Goal: Task Accomplishment & Management: Manage account settings

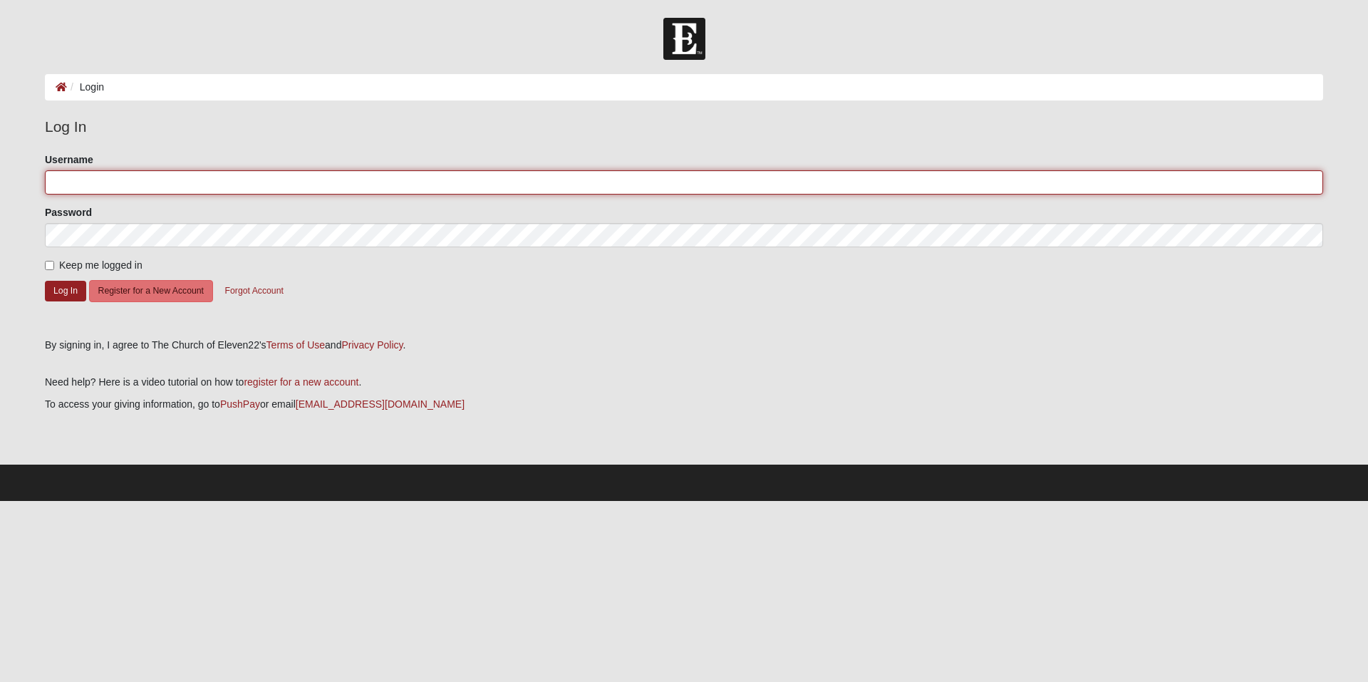
click at [261, 187] on input "Username" at bounding box center [684, 182] width 1278 height 24
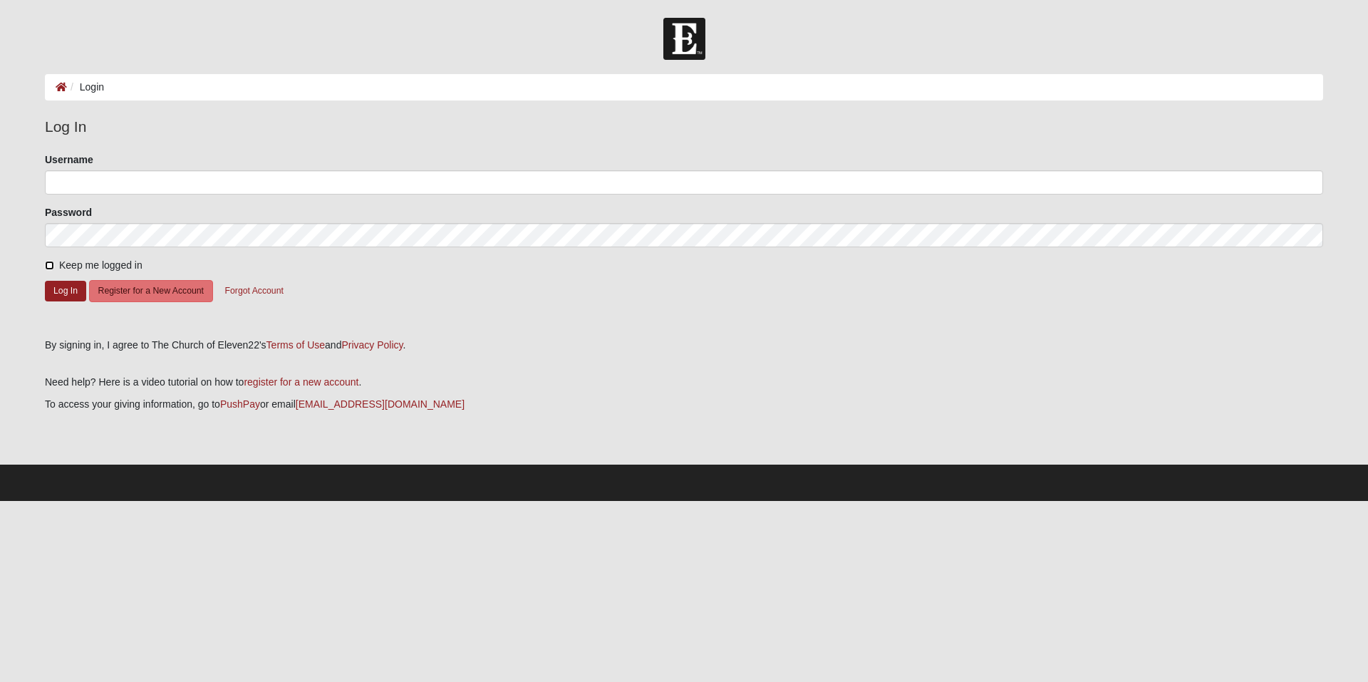
click at [53, 264] on input "Keep me logged in" at bounding box center [49, 265] width 9 height 9
checkbox input "true"
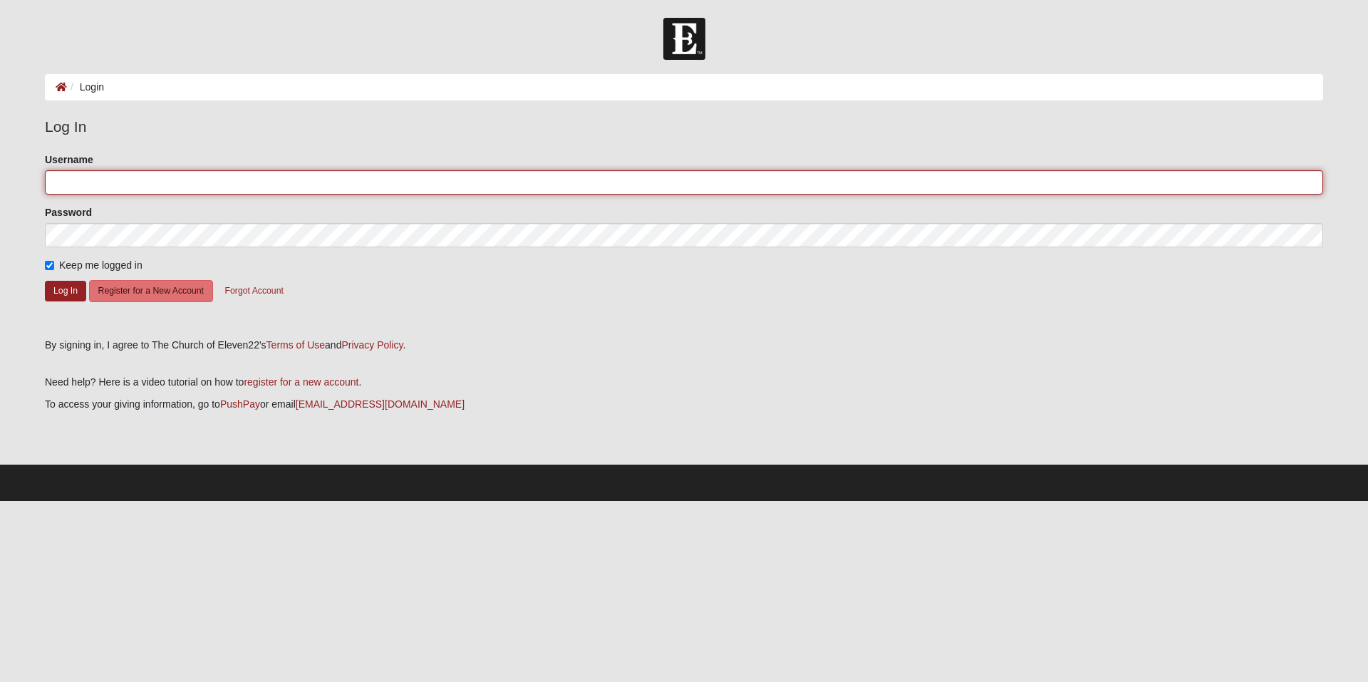
click at [151, 185] on input "Username" at bounding box center [684, 182] width 1278 height 24
click at [0, 501] on com-1password-button at bounding box center [0, 501] width 0 height 0
type input "[EMAIL_ADDRESS][DOMAIN_NAME]"
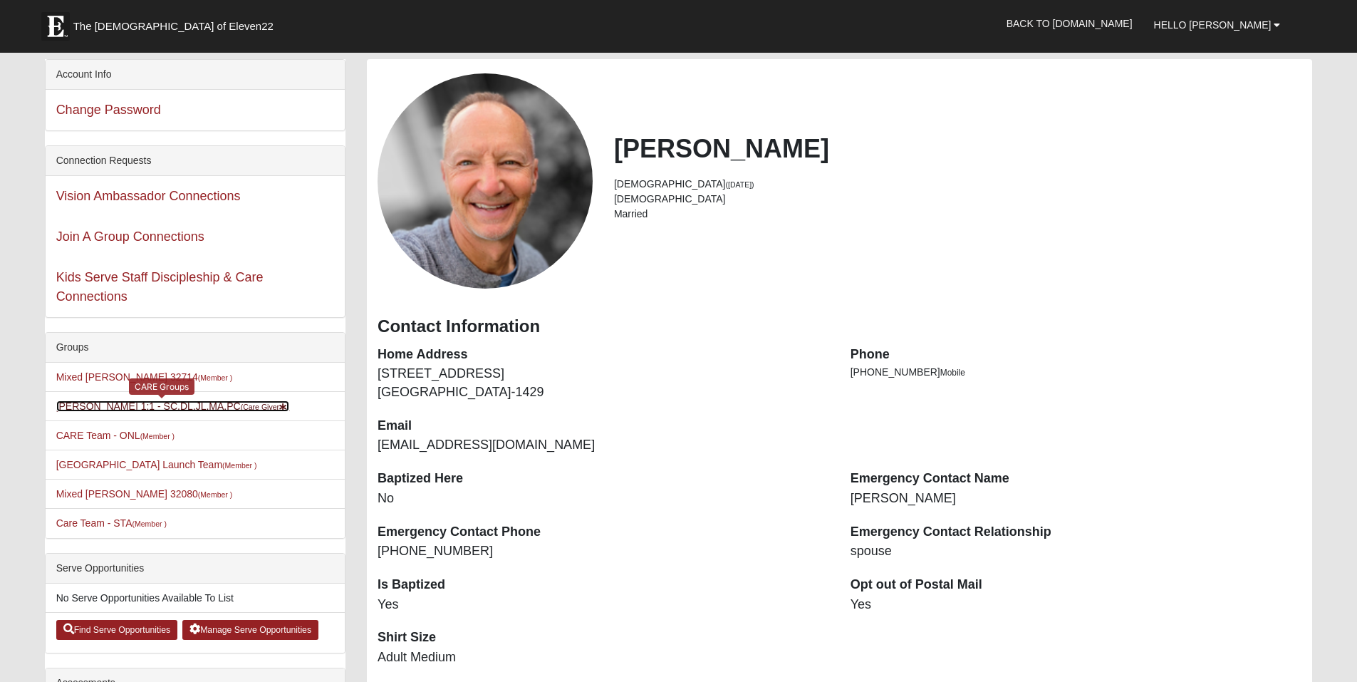
click at [178, 408] on link "Jim Nieman 1:1 - SC,DL,JL,MA,PC (Care Giver )" at bounding box center [173, 405] width 234 height 11
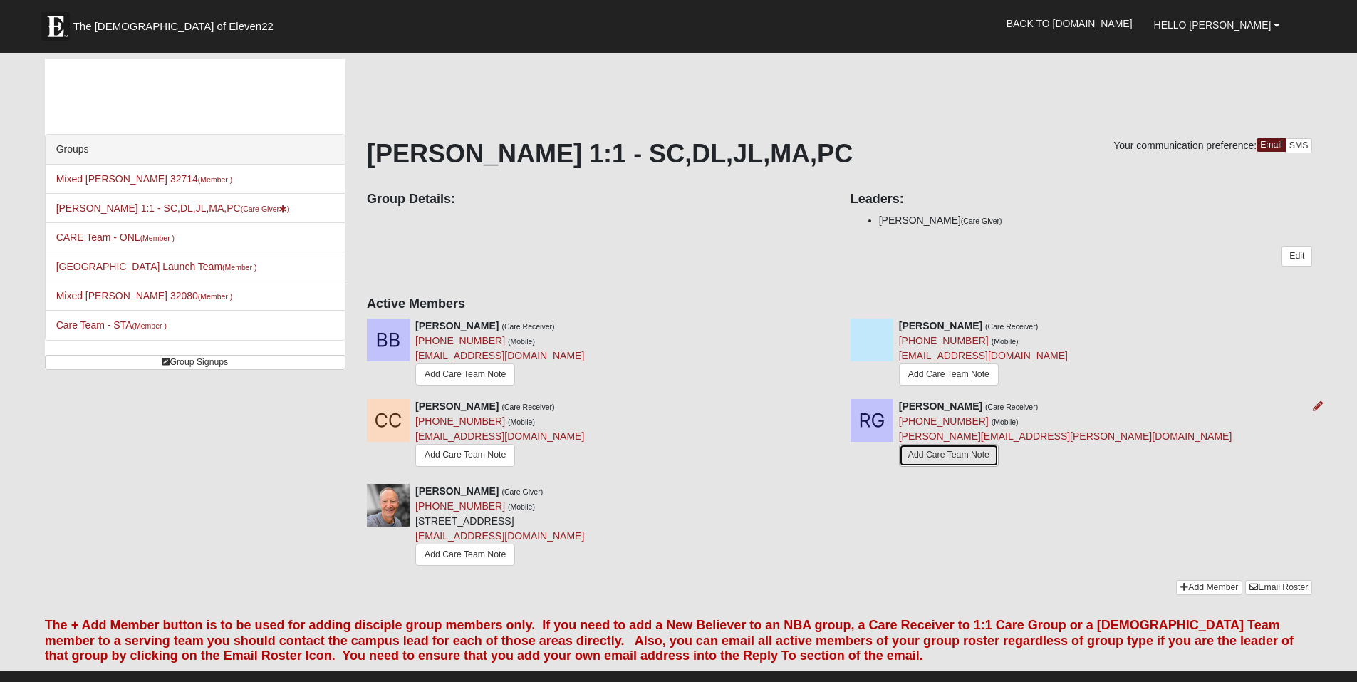
click at [952, 452] on link "Add Care Team Note" at bounding box center [949, 455] width 100 height 22
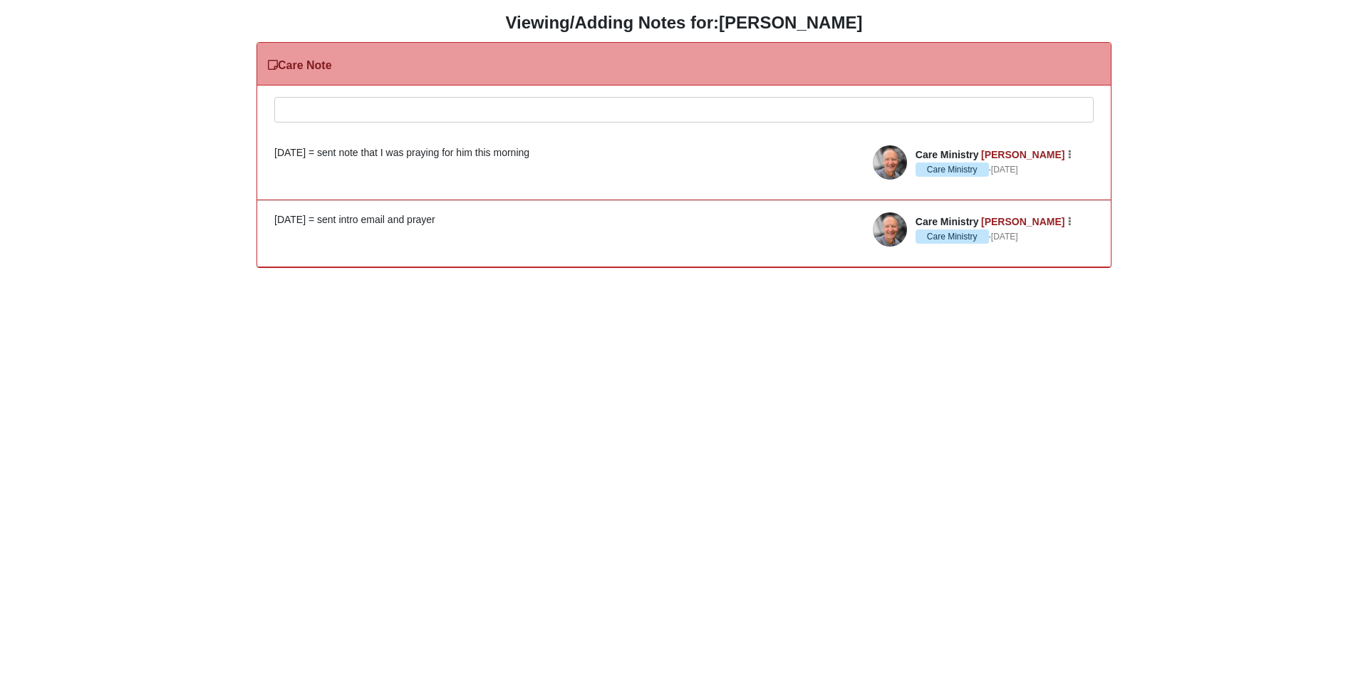
click at [348, 103] on div at bounding box center [684, 129] width 818 height 63
click at [350, 103] on div at bounding box center [684, 129] width 818 height 63
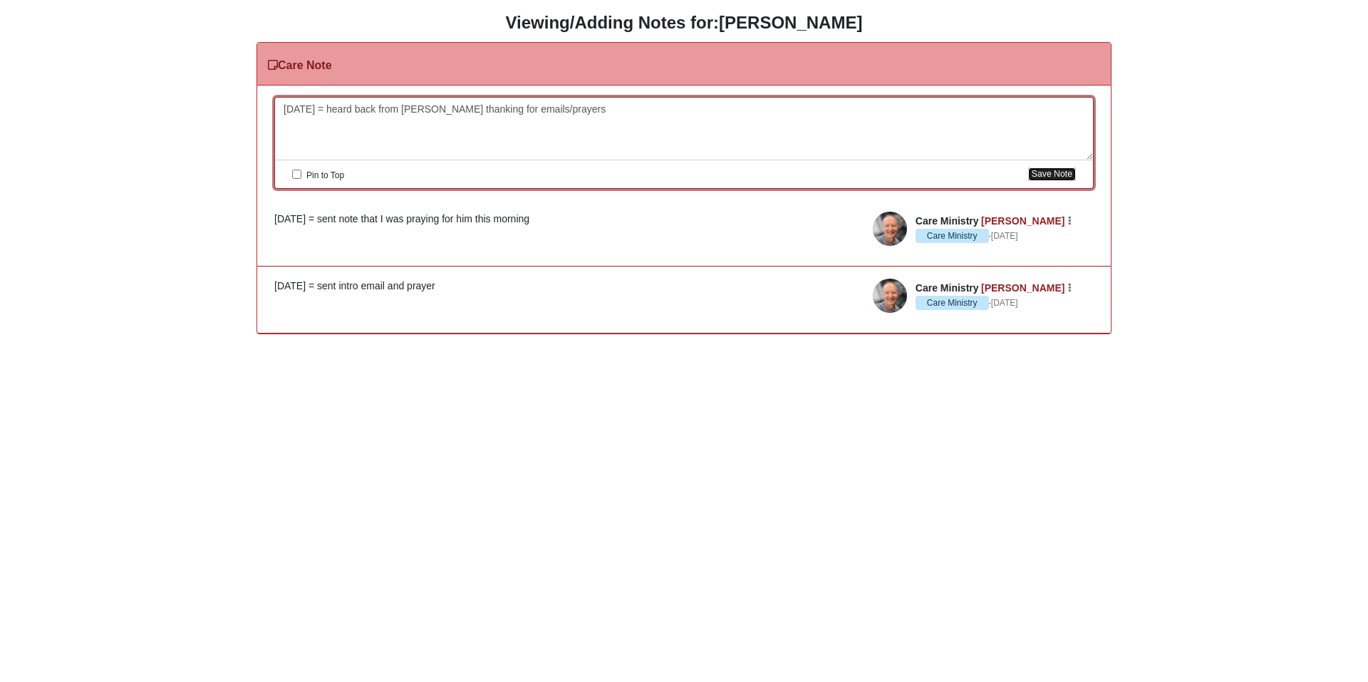
click at [1062, 173] on button "Save Note" at bounding box center [1052, 174] width 48 height 14
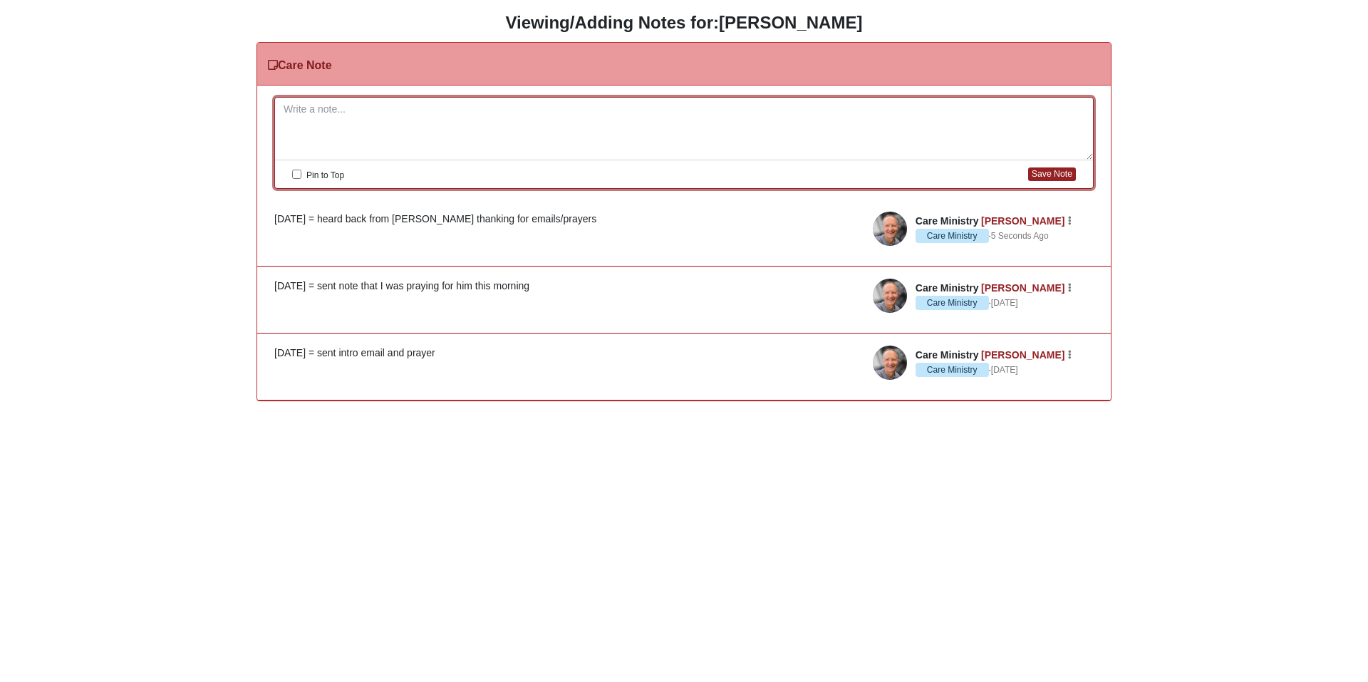
click at [95, 109] on div "HTML Content Viewing/Adding Notes for: Robert Grindstaff Care Note Please corre…" at bounding box center [684, 207] width 1347 height 388
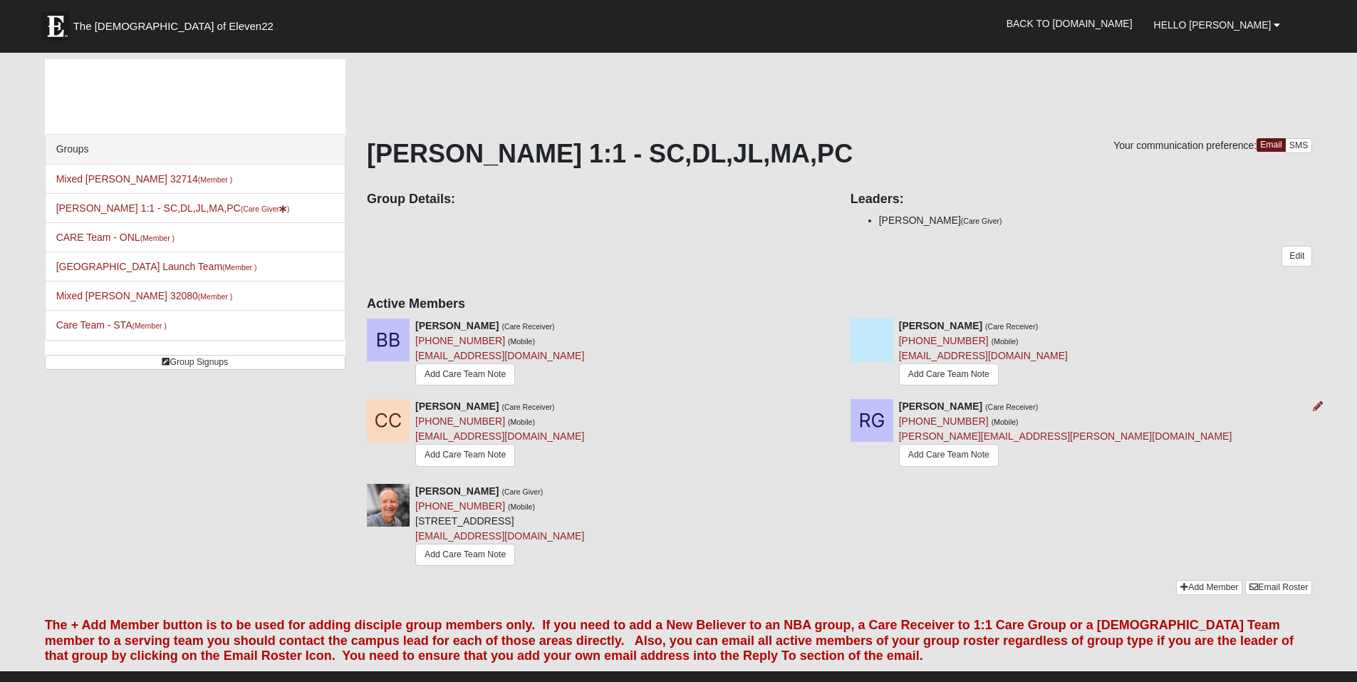
click at [871, 413] on img at bounding box center [872, 420] width 43 height 43
click at [870, 430] on img at bounding box center [872, 420] width 43 height 43
click at [1324, 406] on form "The Church of Eleven22 Hello Jim My Account Log Out Back to COE22.com" at bounding box center [678, 488] width 1357 height 940
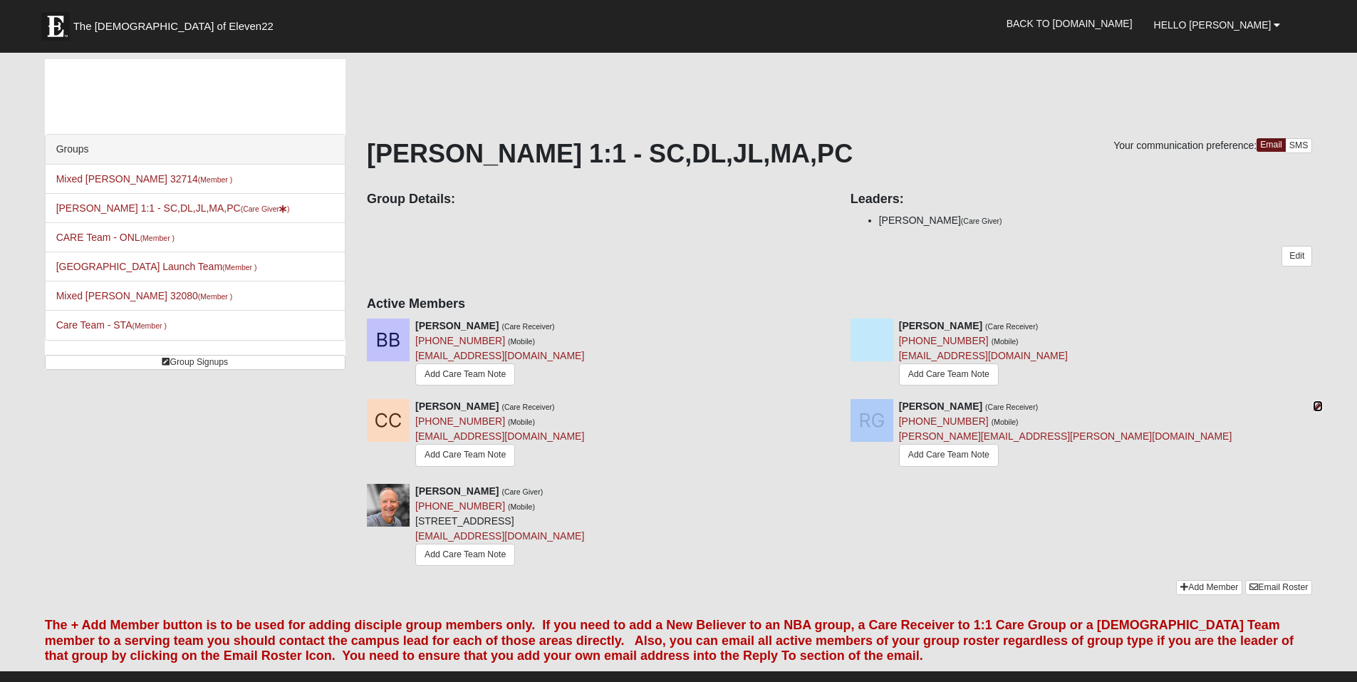
click at [1319, 402] on icon at bounding box center [1318, 406] width 10 height 10
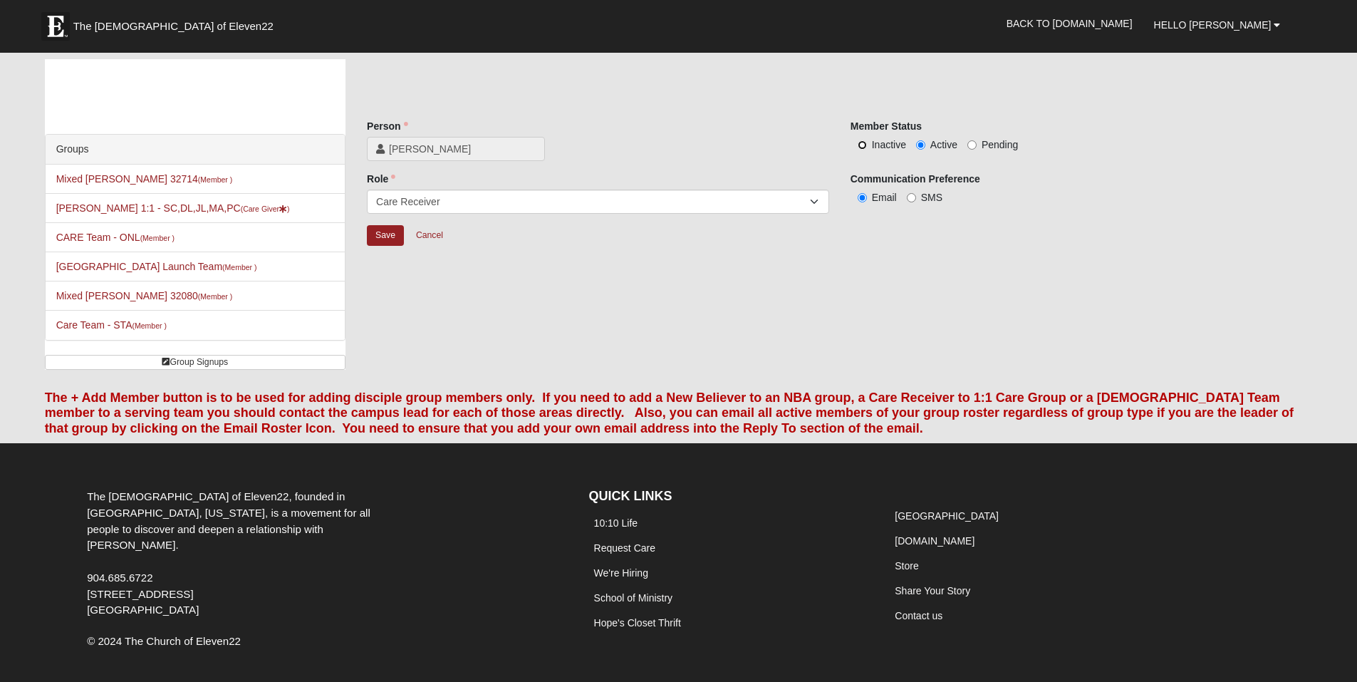
click at [865, 145] on input "Inactive" at bounding box center [862, 144] width 9 height 9
radio input "true"
click at [388, 235] on input "Save" at bounding box center [385, 235] width 37 height 21
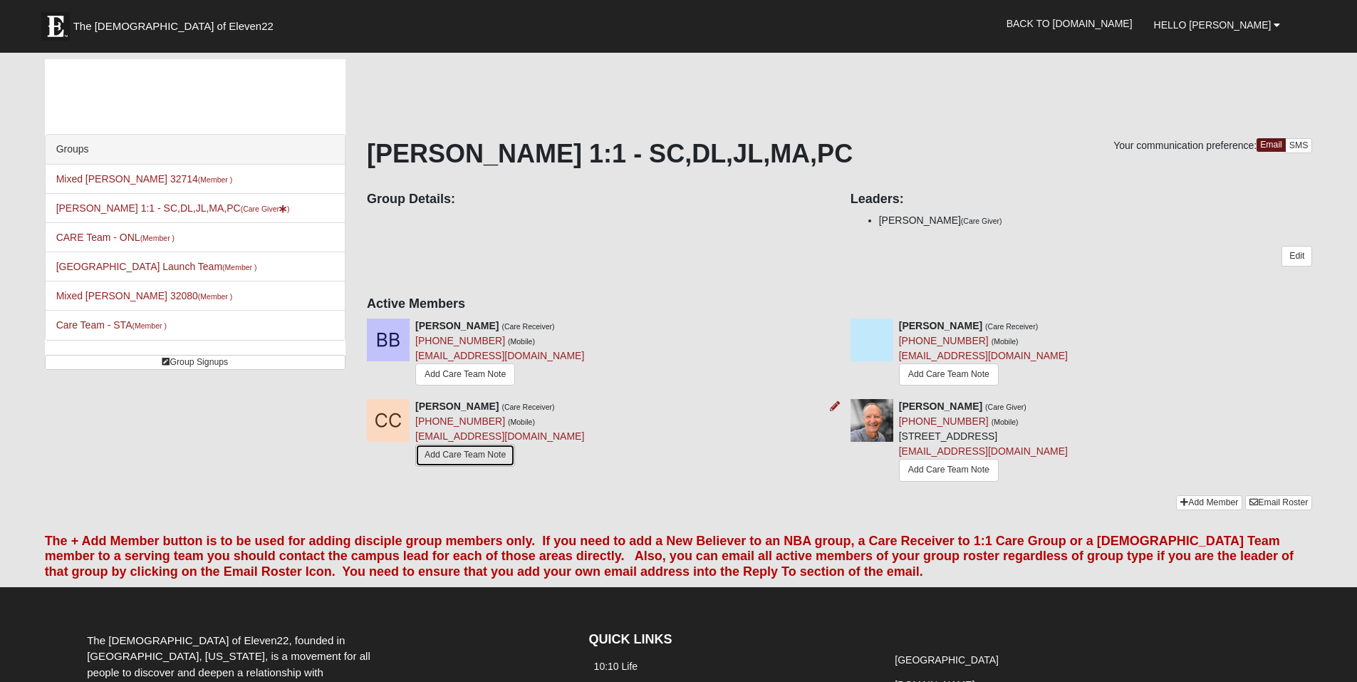
click at [438, 453] on link "Add Care Team Note" at bounding box center [465, 455] width 100 height 22
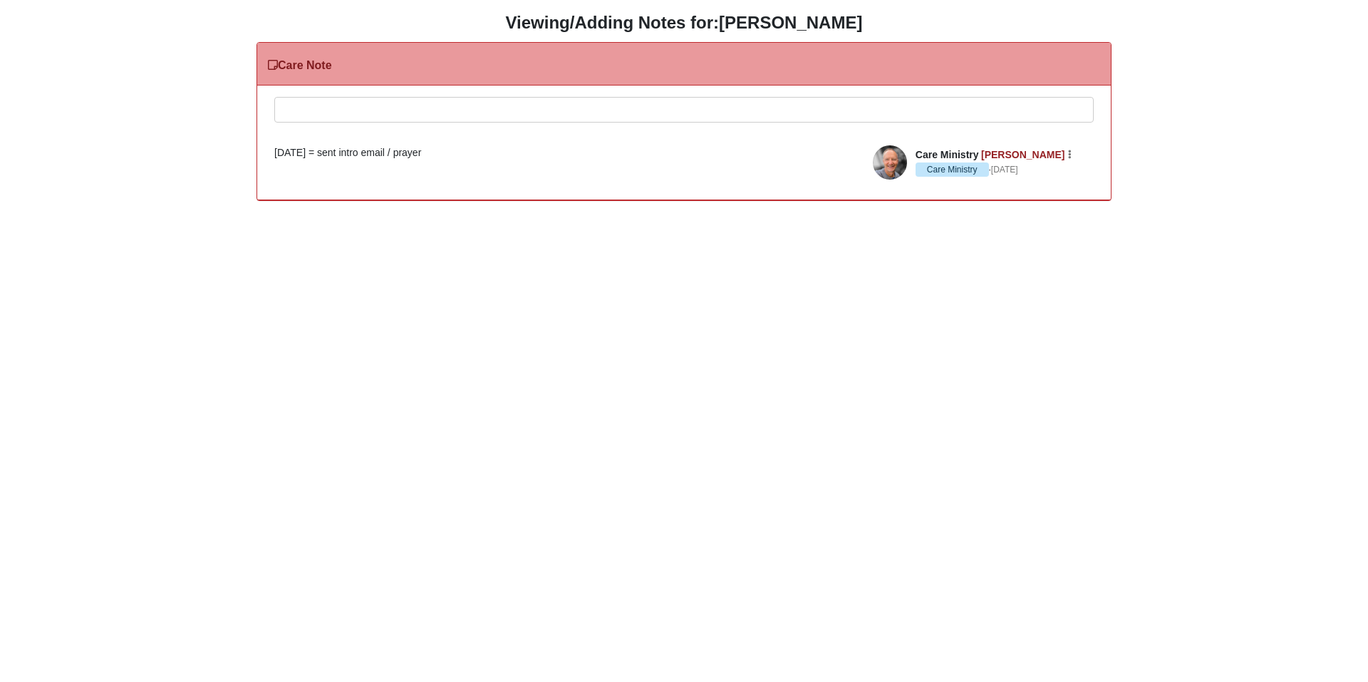
click at [374, 113] on div at bounding box center [684, 129] width 818 height 63
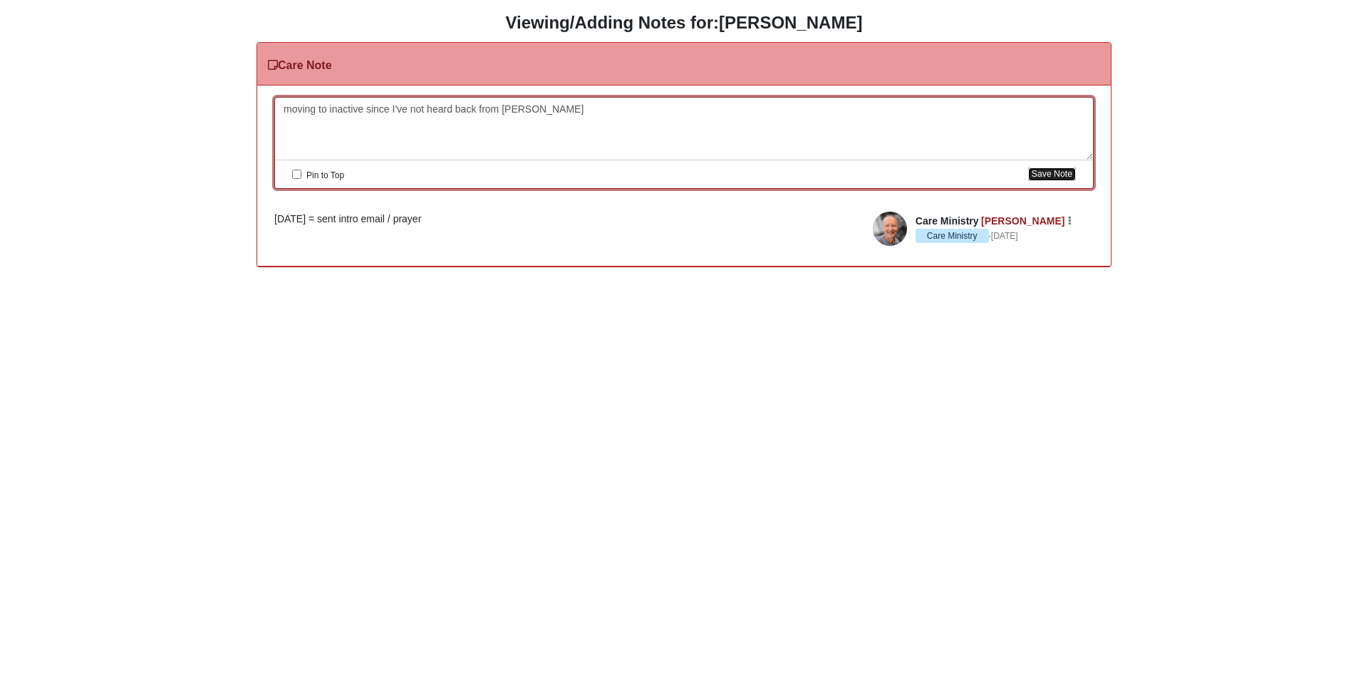
click at [1056, 174] on button "Save Note" at bounding box center [1052, 174] width 48 height 14
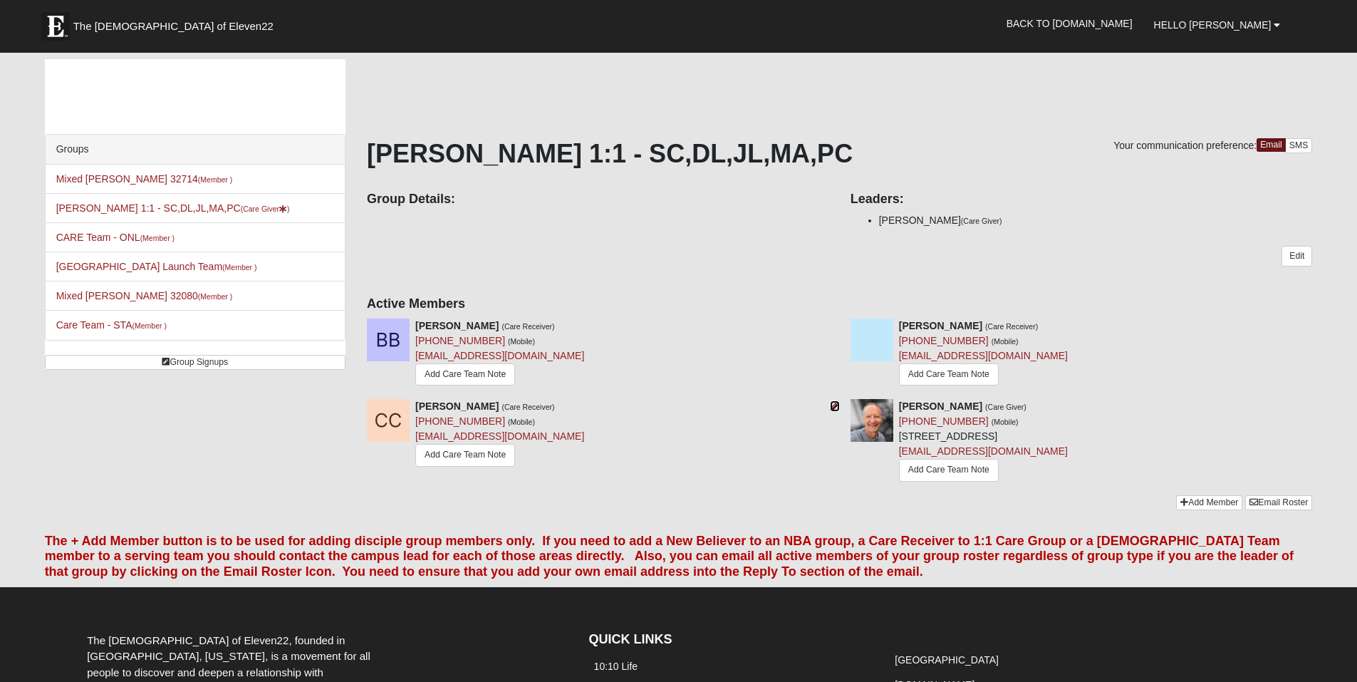
click at [836, 403] on icon at bounding box center [835, 406] width 10 height 10
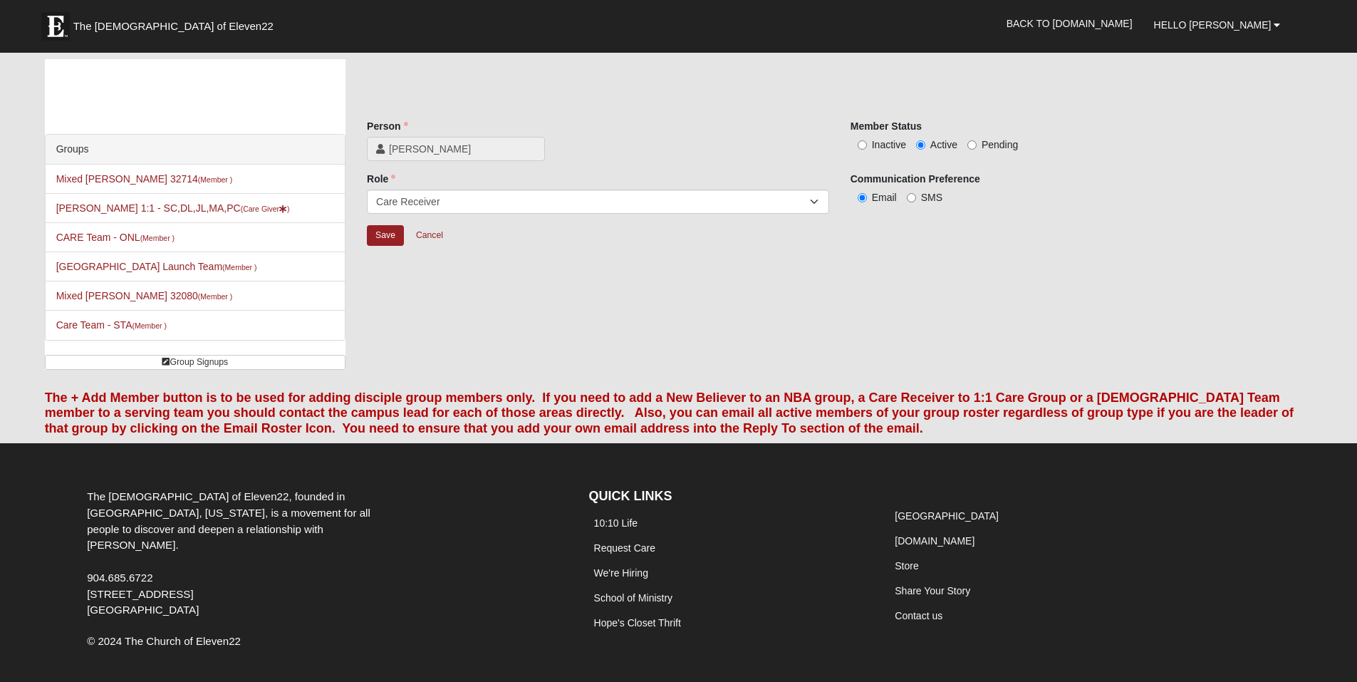
click at [898, 142] on span "Inactive" at bounding box center [889, 144] width 34 height 11
click at [867, 142] on input "Inactive" at bounding box center [862, 144] width 9 height 9
radio input "true"
click at [386, 239] on input "Save" at bounding box center [385, 235] width 37 height 21
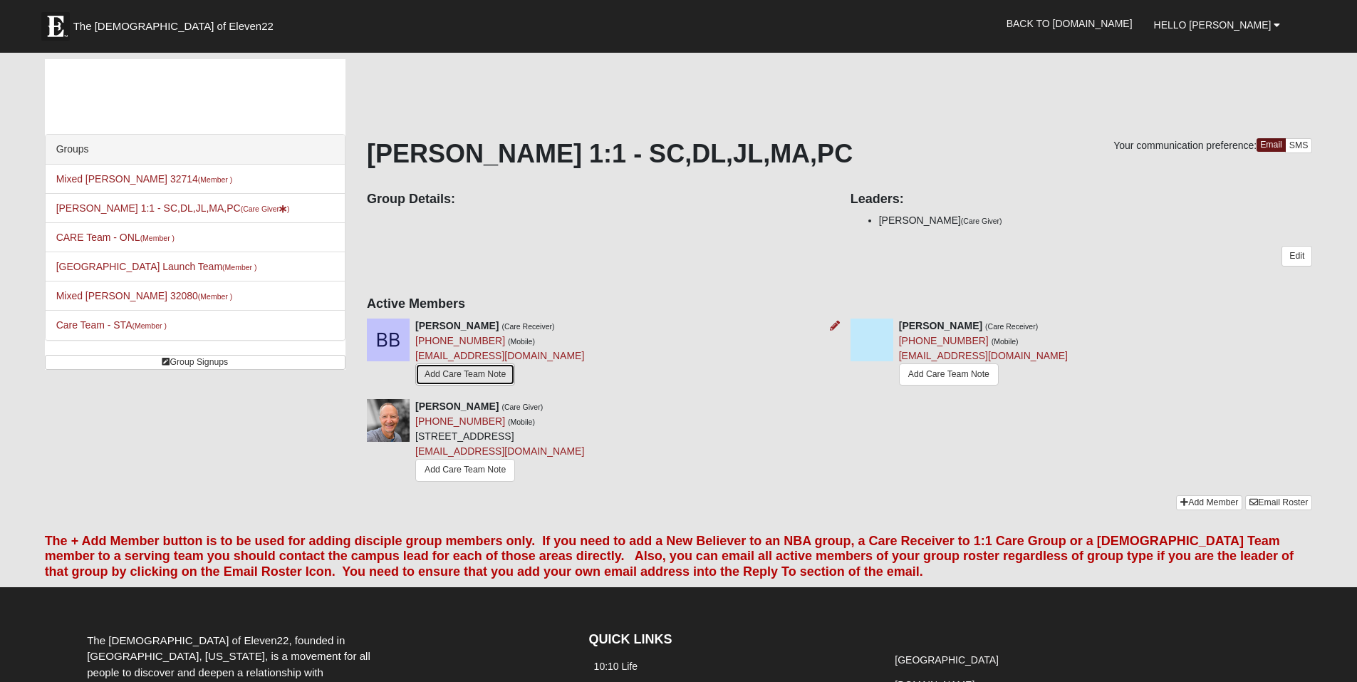
click at [503, 377] on link "Add Care Team Note" at bounding box center [465, 374] width 100 height 22
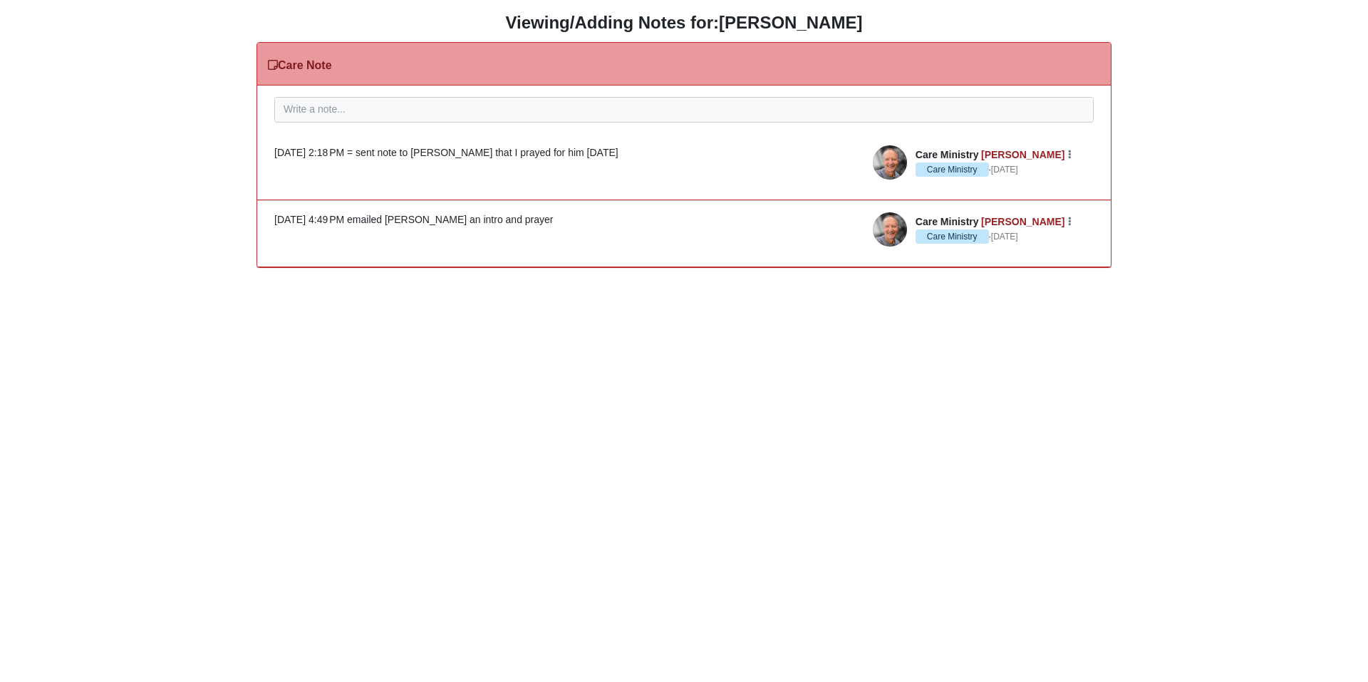
click at [420, 124] on div "Please correct the following: Pin to Top Save Note Care Ministry [PERSON_NAME] …" at bounding box center [684, 176] width 854 height 182
click at [407, 103] on div at bounding box center [684, 129] width 818 height 63
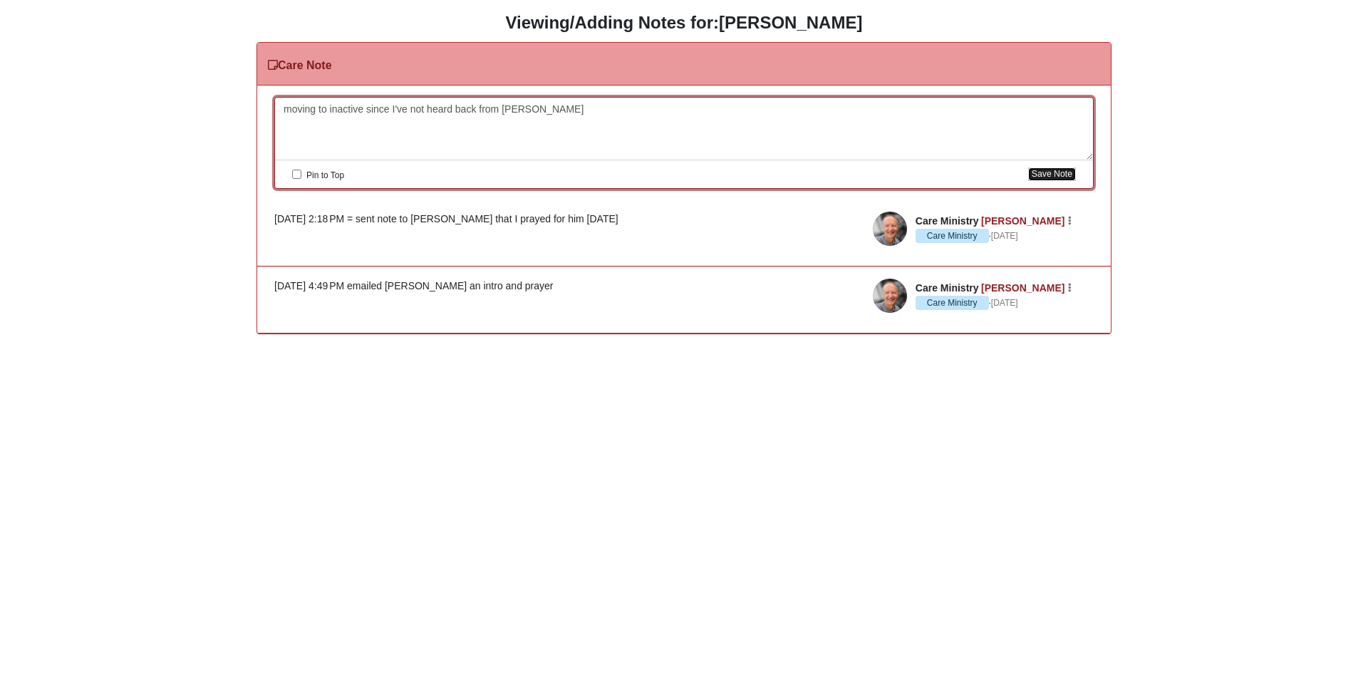
click at [1042, 170] on button "Save Note" at bounding box center [1052, 174] width 48 height 14
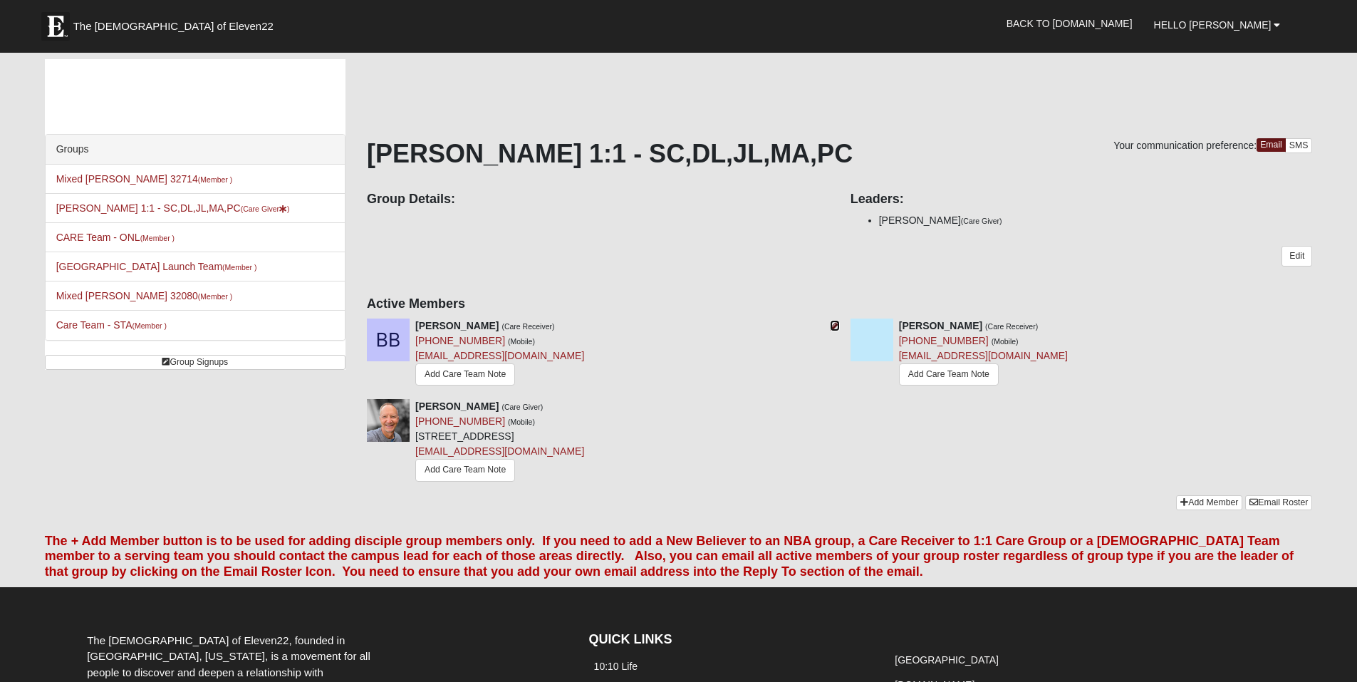
click at [832, 326] on icon at bounding box center [835, 326] width 10 height 10
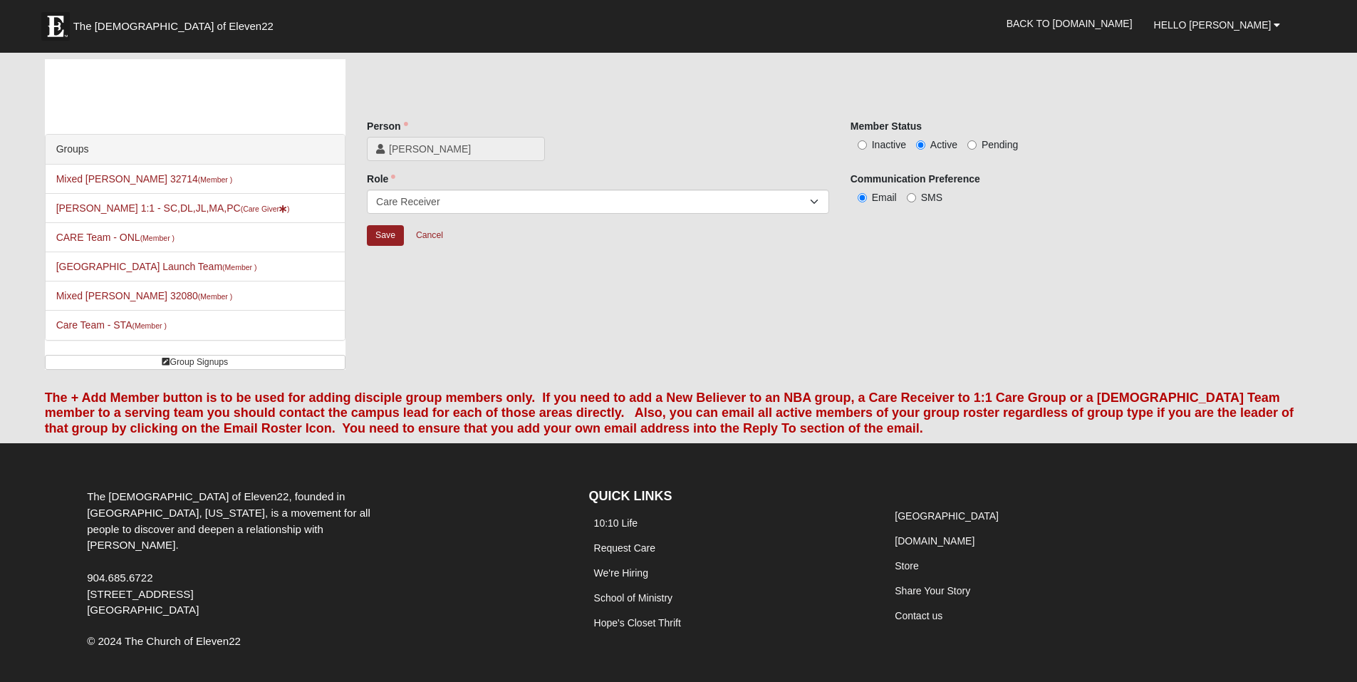
click at [903, 140] on span "Inactive" at bounding box center [889, 144] width 34 height 11
click at [867, 140] on input "Inactive" at bounding box center [862, 144] width 9 height 9
radio input "true"
click at [386, 229] on input "Save" at bounding box center [385, 235] width 37 height 21
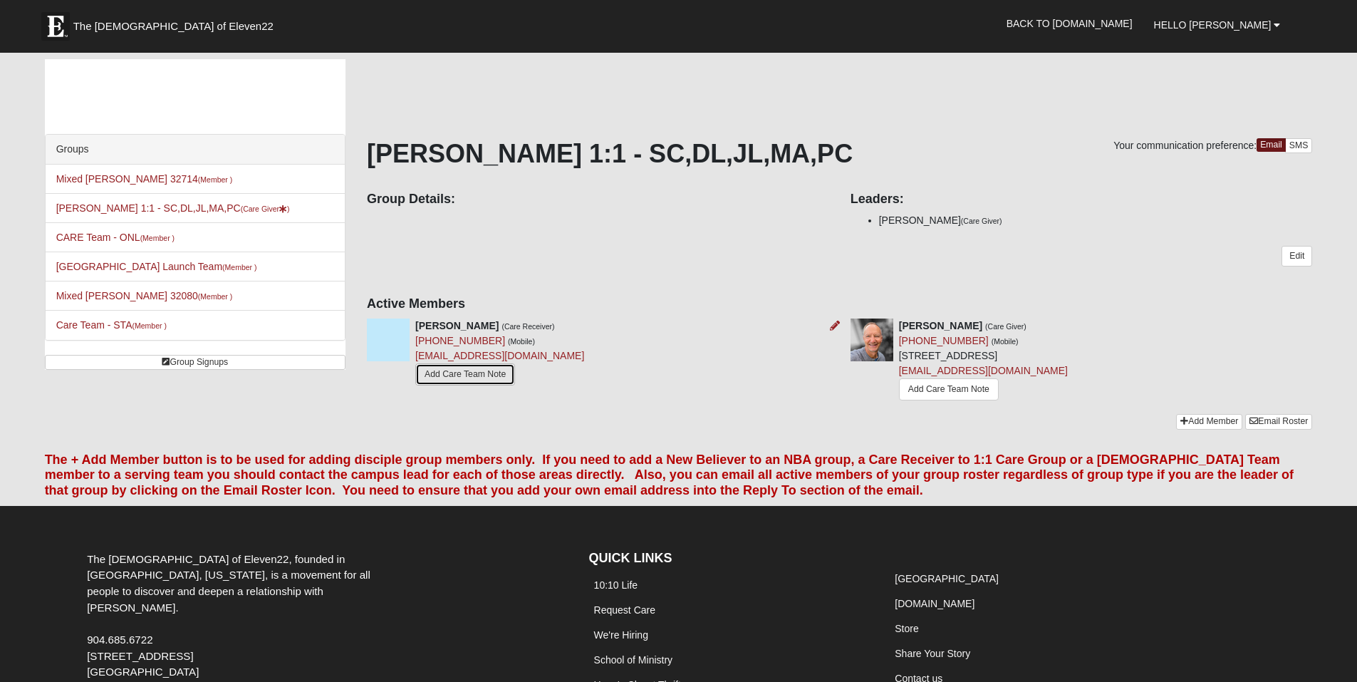
click at [470, 373] on link "Add Care Team Note" at bounding box center [465, 374] width 100 height 22
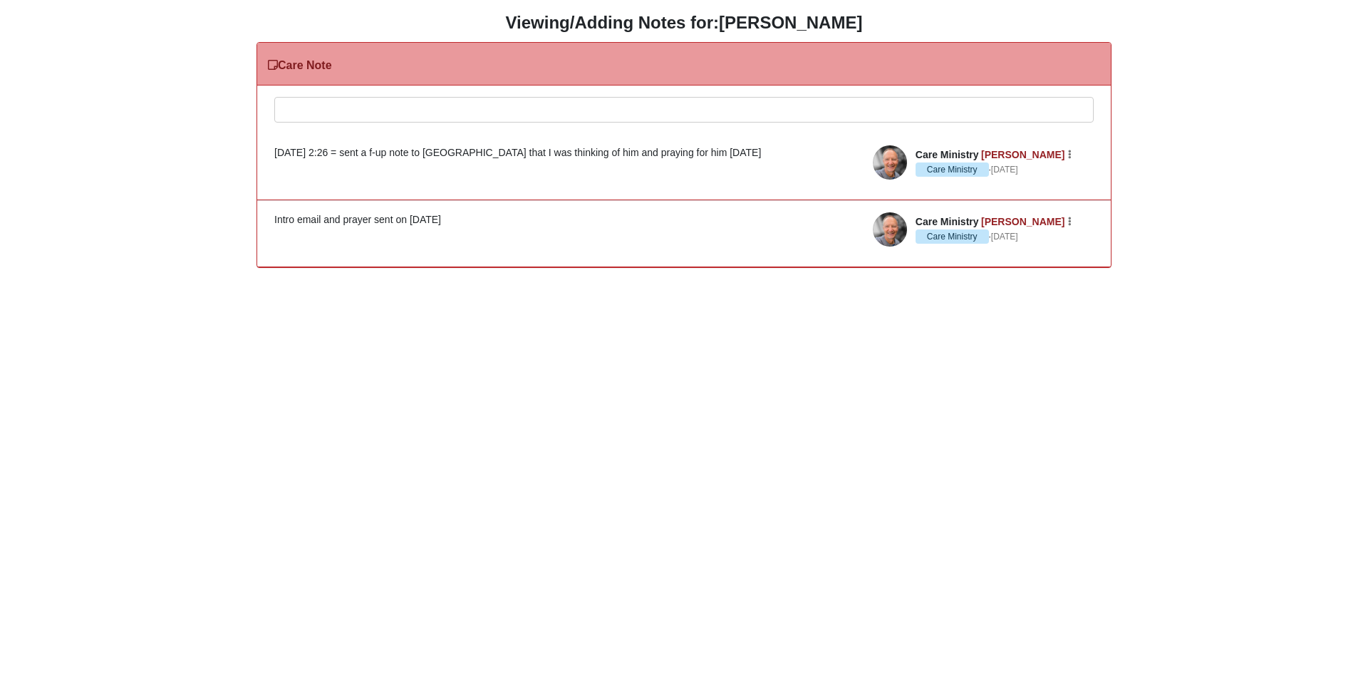
click at [440, 110] on div at bounding box center [684, 129] width 818 height 63
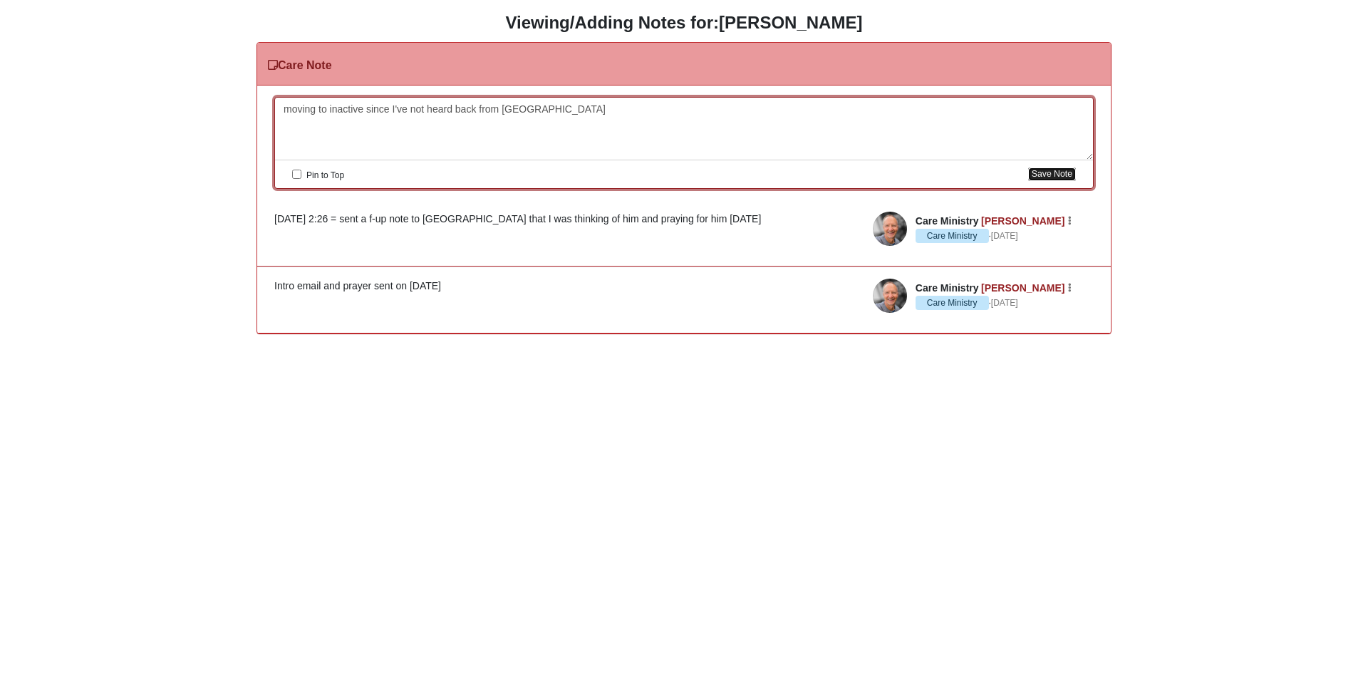
click at [1045, 171] on button "Save Note" at bounding box center [1052, 174] width 48 height 14
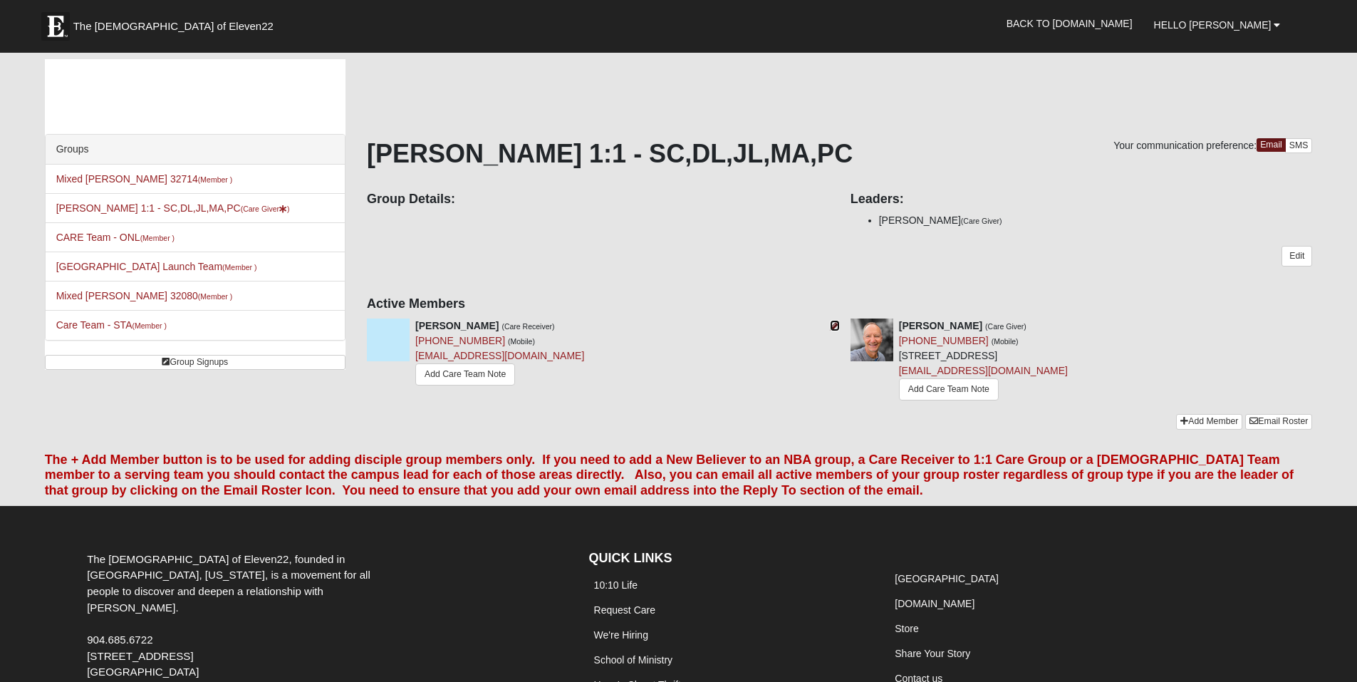
click at [836, 326] on icon at bounding box center [835, 326] width 10 height 10
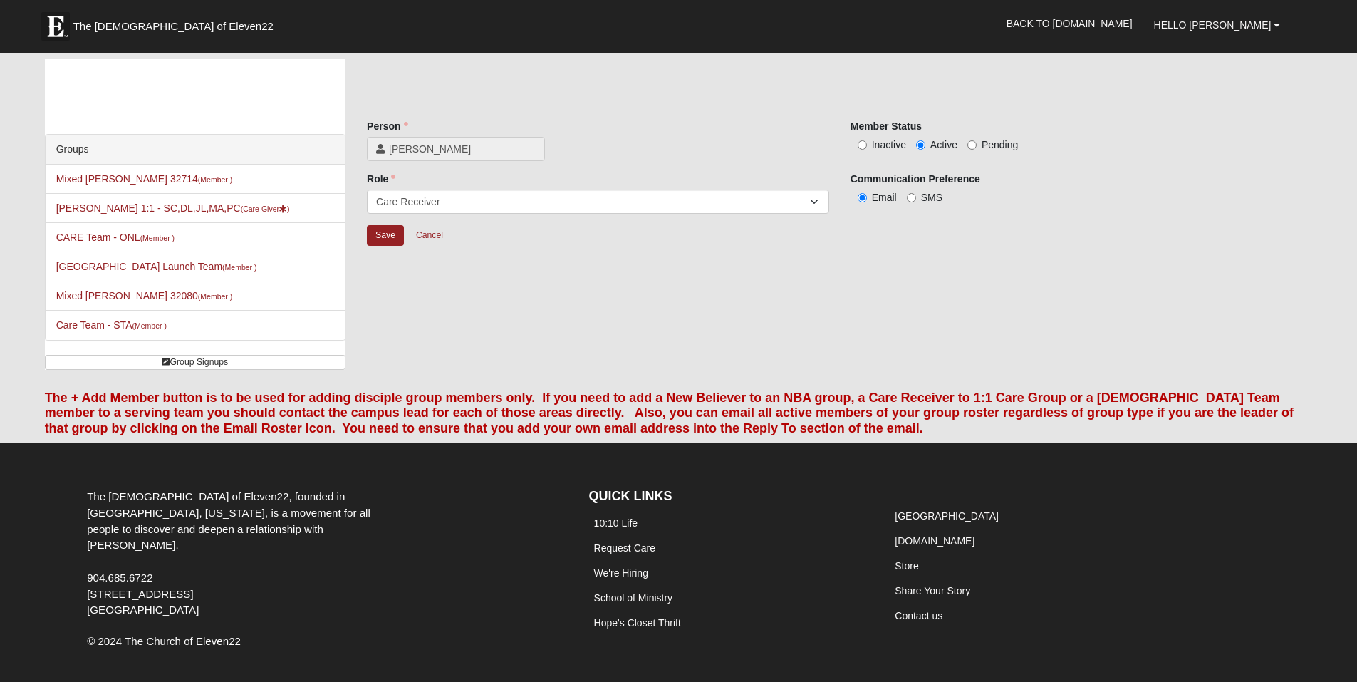
click at [886, 147] on span "Inactive" at bounding box center [889, 144] width 34 height 11
click at [867, 147] on input "Inactive" at bounding box center [862, 144] width 9 height 9
radio input "true"
click at [377, 239] on input "Save" at bounding box center [385, 235] width 37 height 21
